Goal: Task Accomplishment & Management: Use online tool/utility

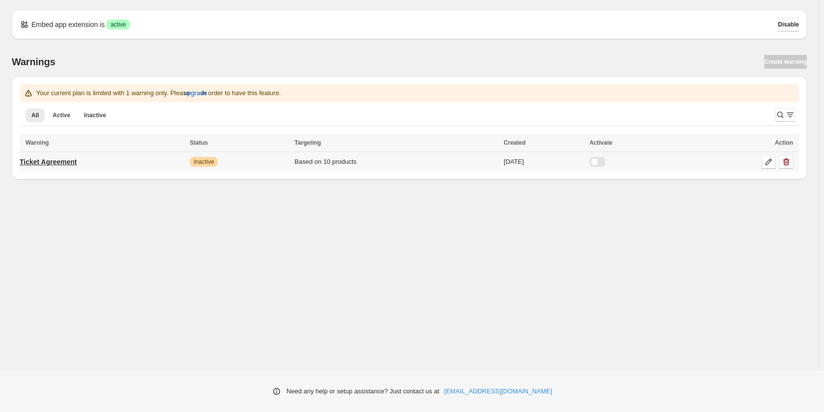
click at [66, 161] on p "Ticket Agreement" at bounding box center [48, 162] width 57 height 10
click at [65, 159] on p "Ticket Agreement" at bounding box center [48, 162] width 57 height 10
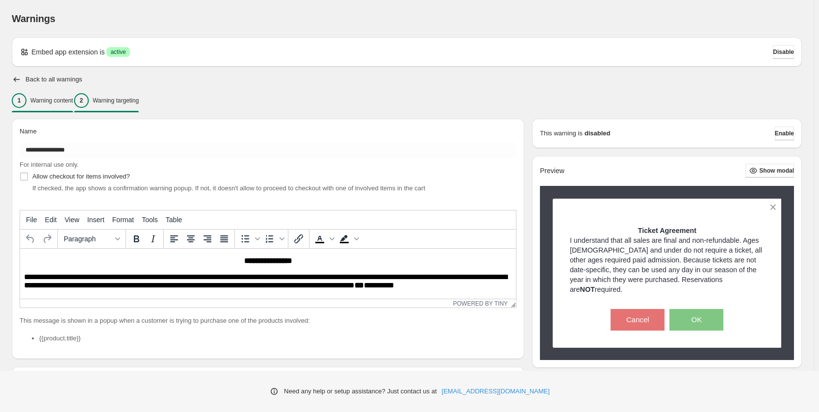
click at [128, 96] on div "2 Warning targeting" at bounding box center [106, 100] width 65 height 15
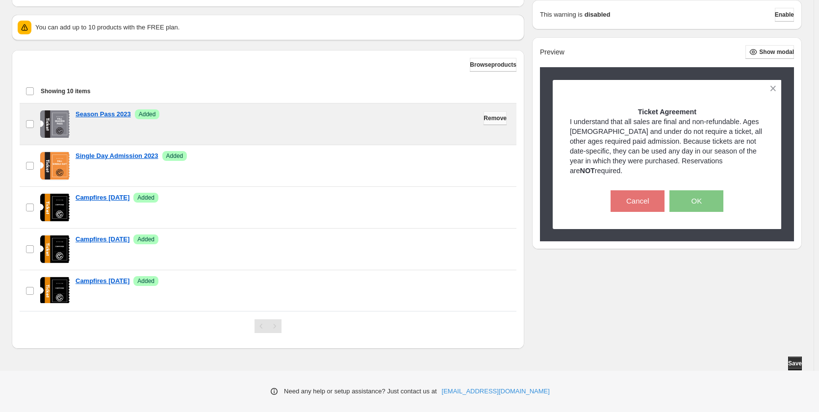
click at [484, 119] on span "Remove" at bounding box center [495, 118] width 23 height 8
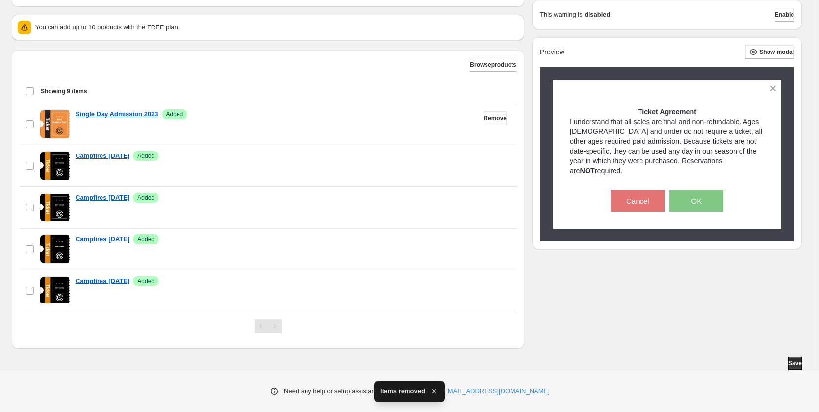
click at [484, 119] on span "Remove" at bounding box center [495, 118] width 23 height 8
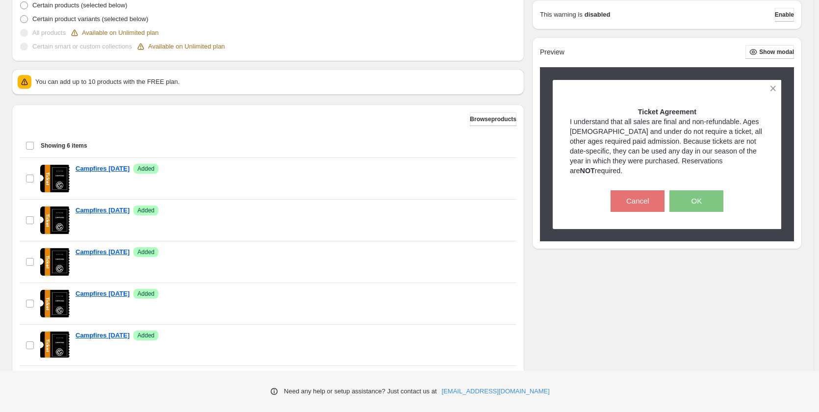
scroll to position [338, 0]
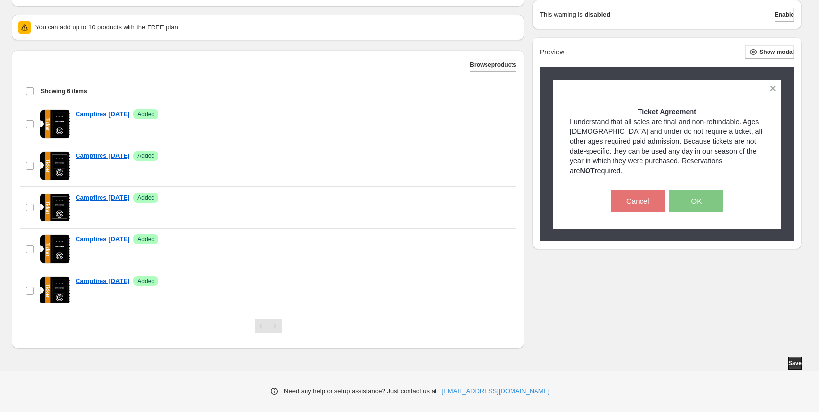
click at [488, 65] on span "Browse products" at bounding box center [493, 65] width 47 height 8
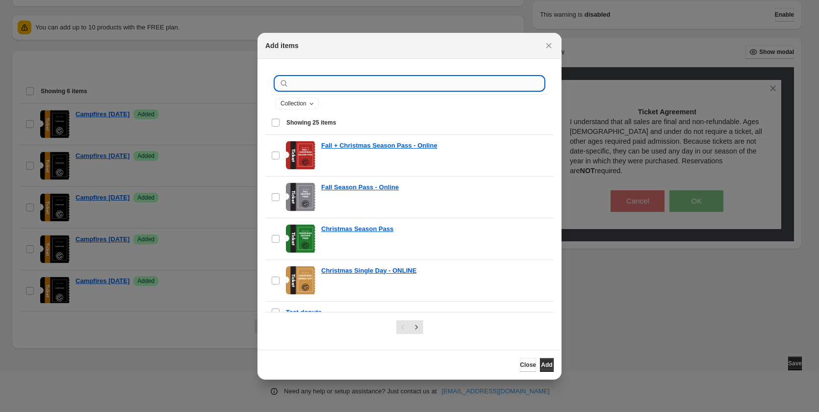
click at [343, 86] on input ":r2i:" at bounding box center [417, 84] width 253 height 14
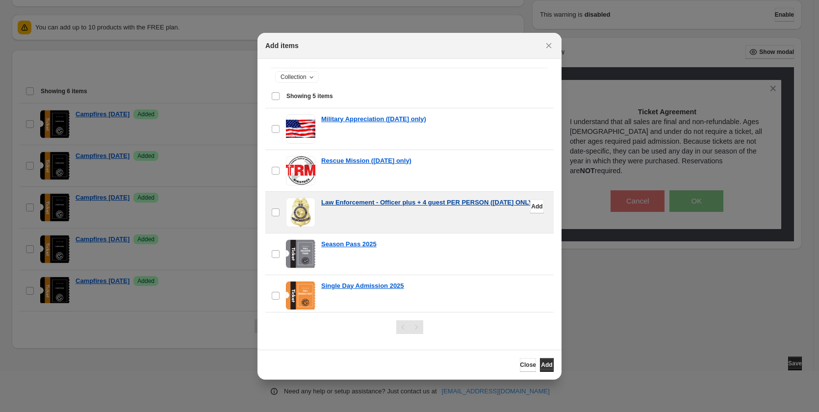
scroll to position [31, 0]
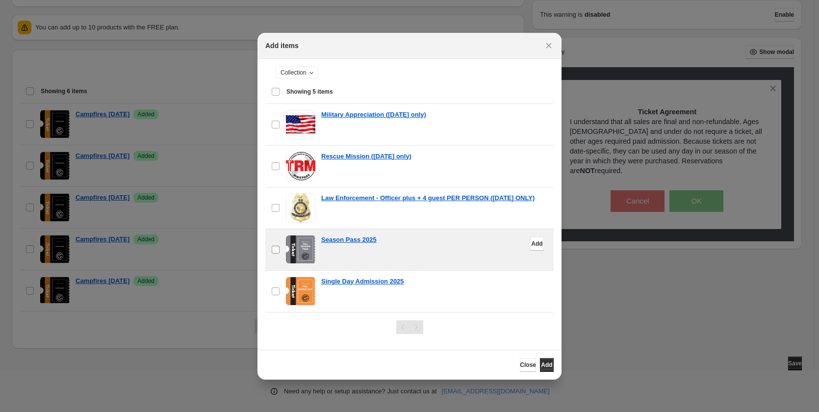
type input "****"
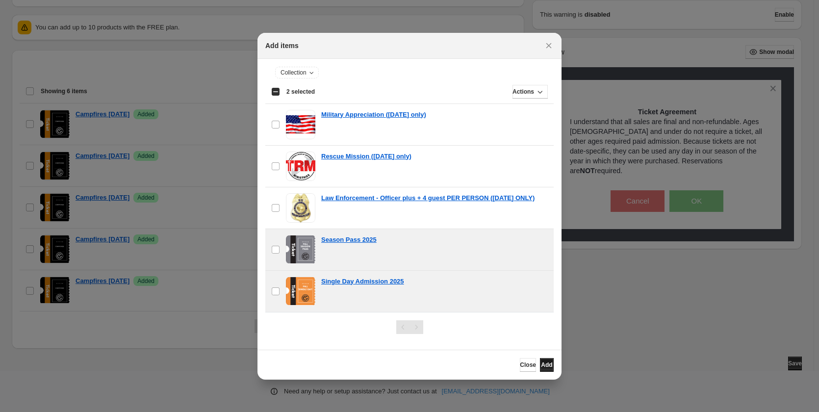
click at [547, 367] on span "Add" at bounding box center [546, 365] width 11 height 8
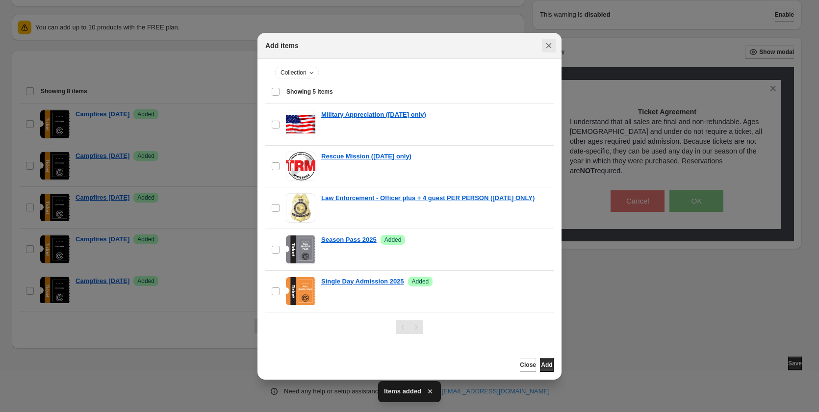
click at [545, 45] on icon "Close" at bounding box center [549, 46] width 10 height 10
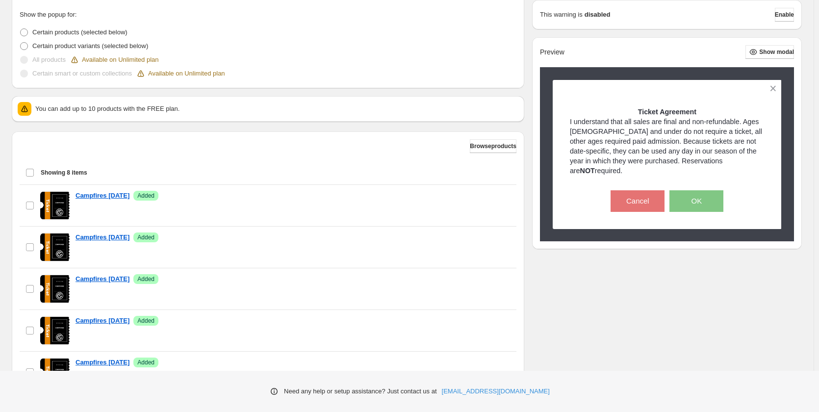
scroll to position [44, 0]
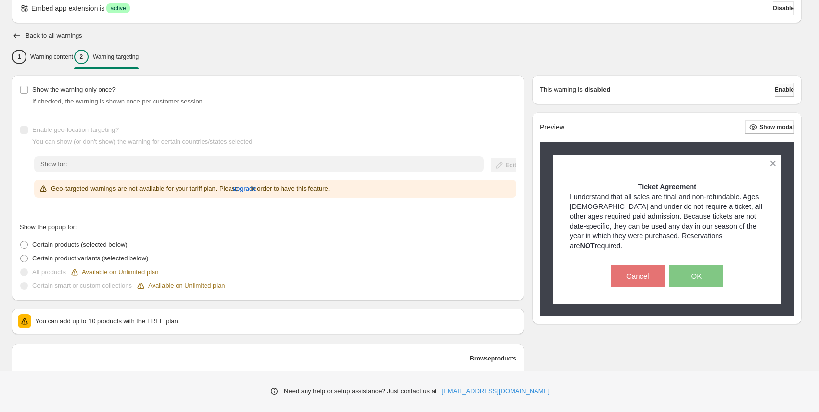
click at [789, 92] on span "Enable" at bounding box center [784, 90] width 19 height 8
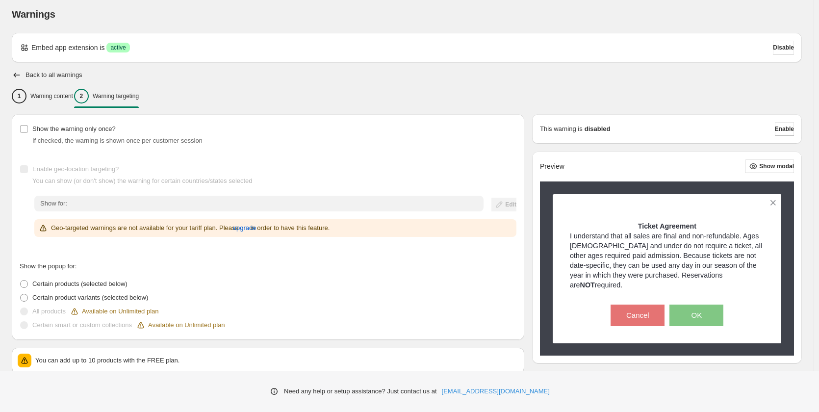
scroll to position [0, 0]
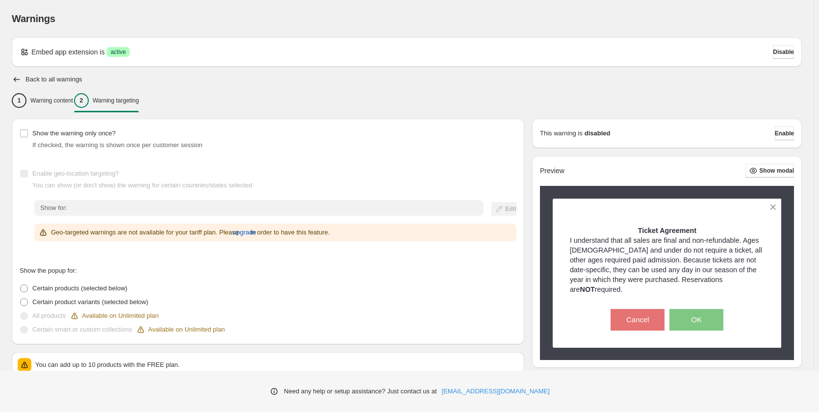
click at [402, 101] on div "1 Warning content 2 Warning targeting" at bounding box center [407, 100] width 790 height 21
click at [43, 104] on p "Warning content" at bounding box center [51, 101] width 43 height 8
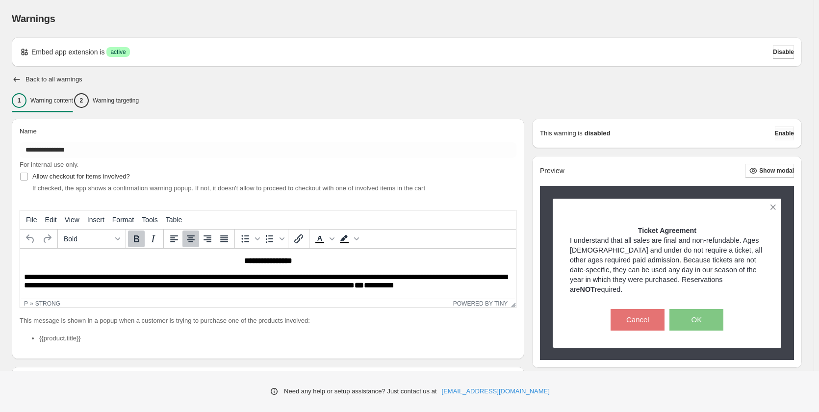
click at [785, 137] on span "Enable" at bounding box center [784, 133] width 19 height 8
click at [784, 137] on span "Enable" at bounding box center [784, 133] width 19 height 8
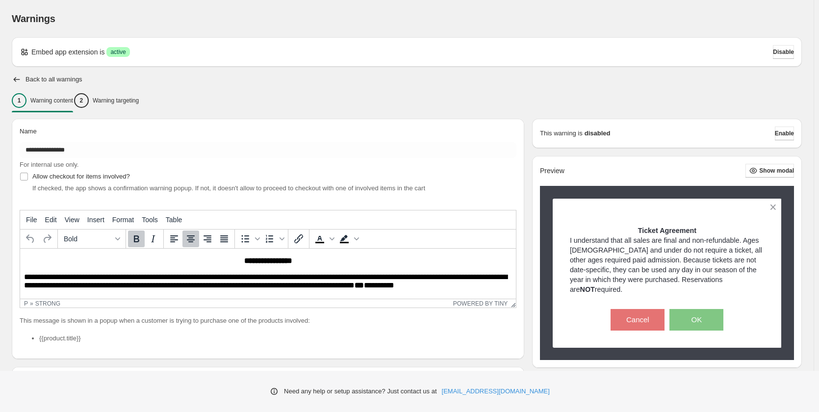
click at [55, 79] on h2 "Back to all warnings" at bounding box center [54, 80] width 57 height 8
click at [13, 81] on icon "button" at bounding box center [17, 80] width 10 height 10
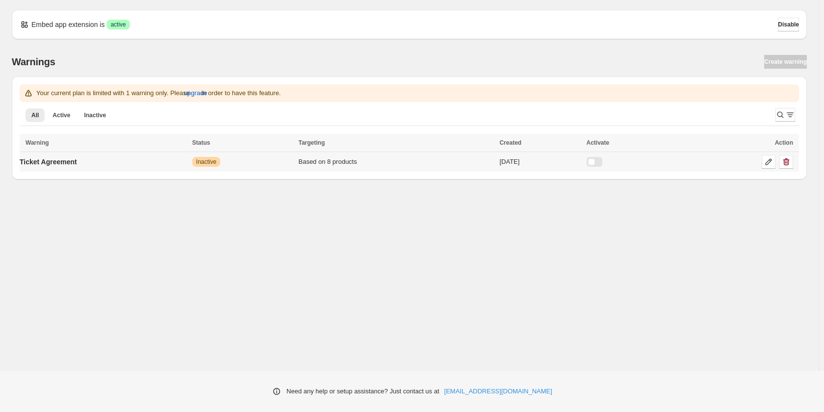
click at [602, 161] on div at bounding box center [595, 162] width 16 height 10
